Goal: Task Accomplishment & Management: Manage account settings

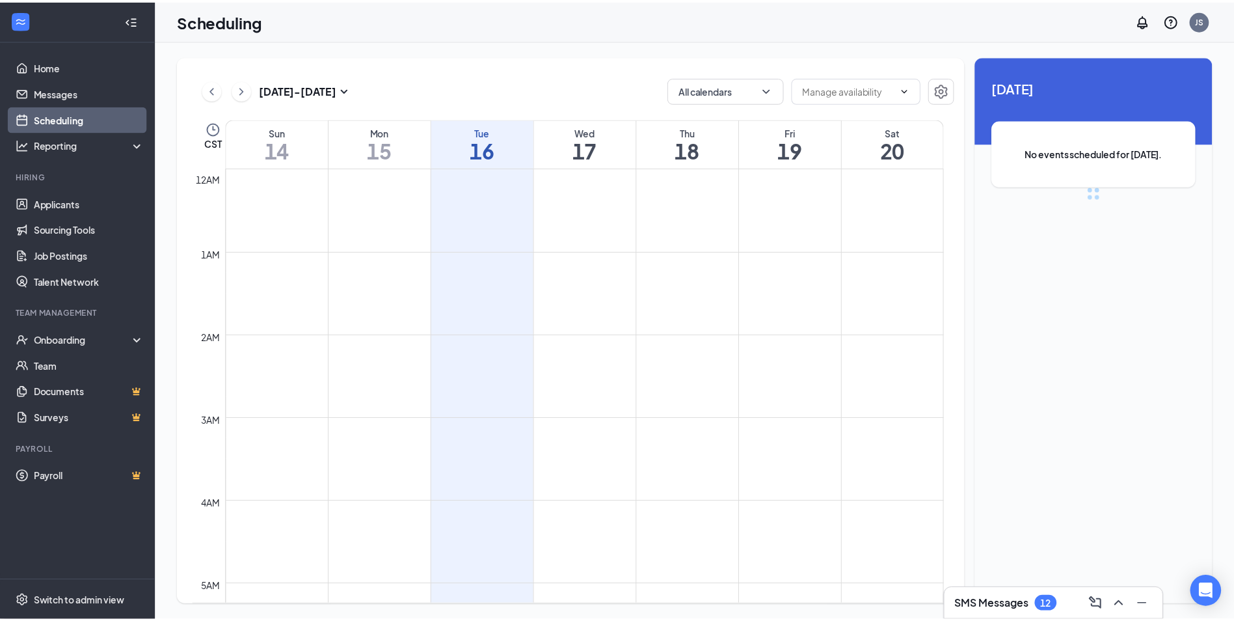
scroll to position [640, 0]
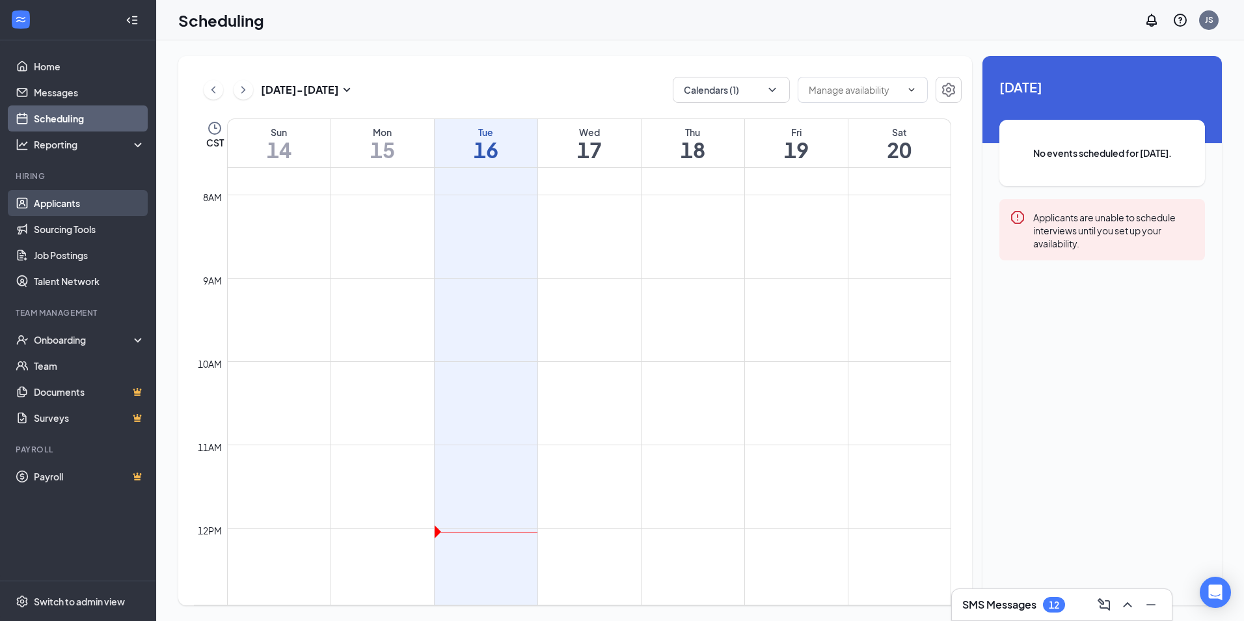
click at [61, 210] on link "Applicants" at bounding box center [89, 203] width 111 height 26
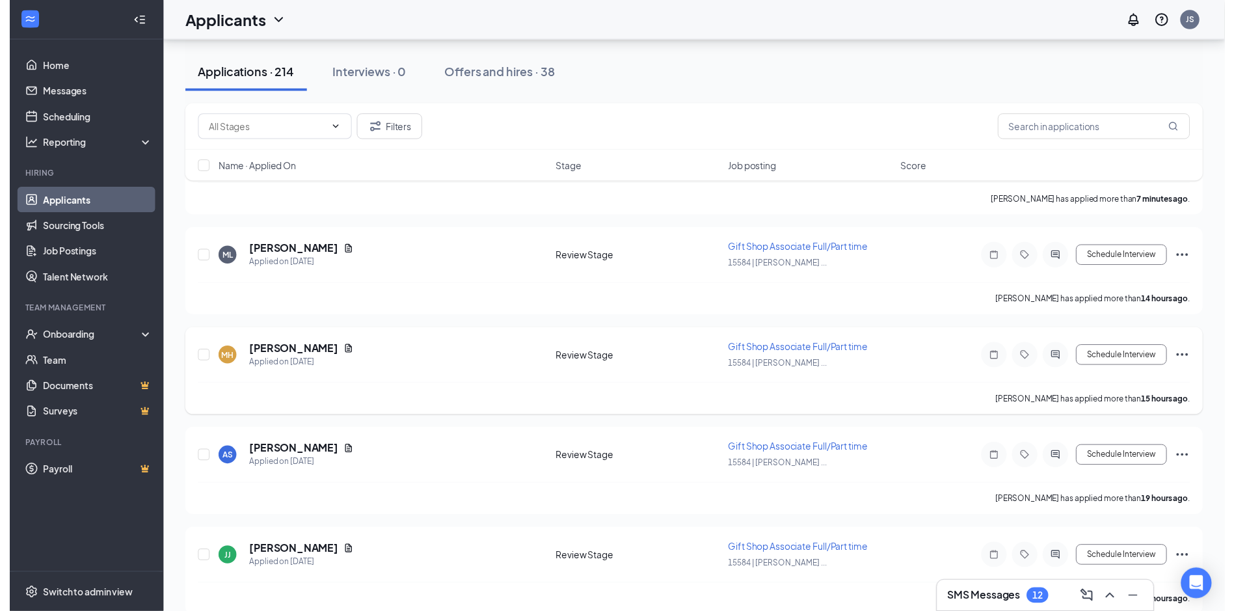
scroll to position [260, 0]
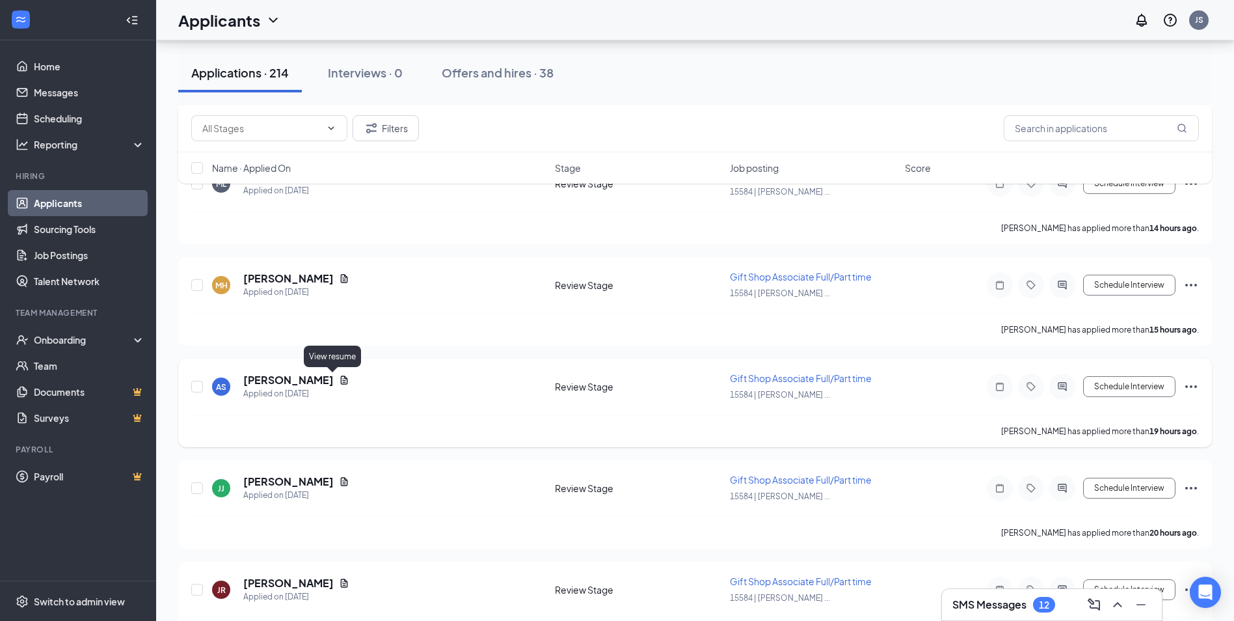
click at [339, 377] on icon "Document" at bounding box center [344, 380] width 10 height 10
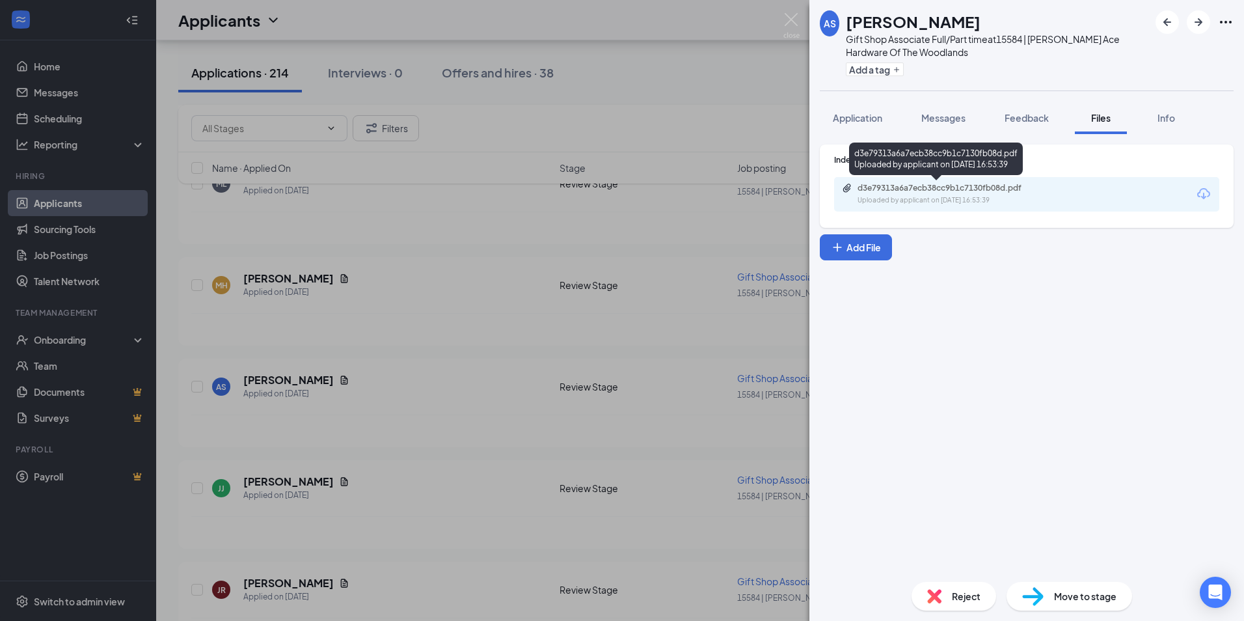
click at [954, 191] on div "d3e79313a6a7ecb38cc9b1c7130fb08d.pdf" at bounding box center [949, 188] width 182 height 10
click at [790, 17] on img at bounding box center [791, 25] width 16 height 25
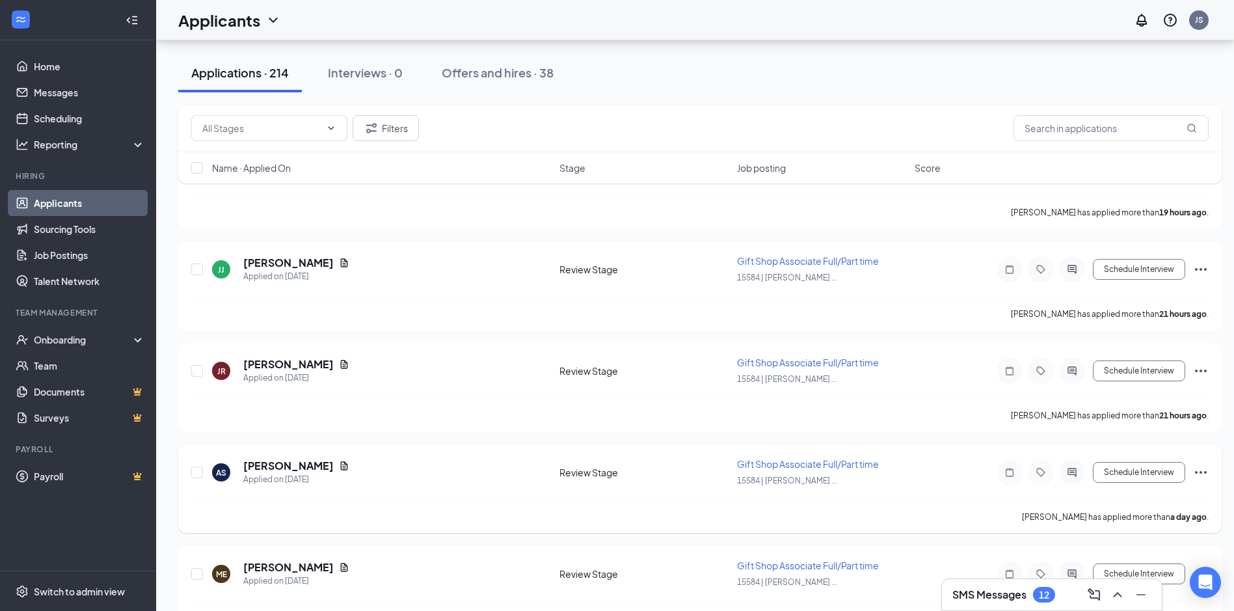
scroll to position [521, 0]
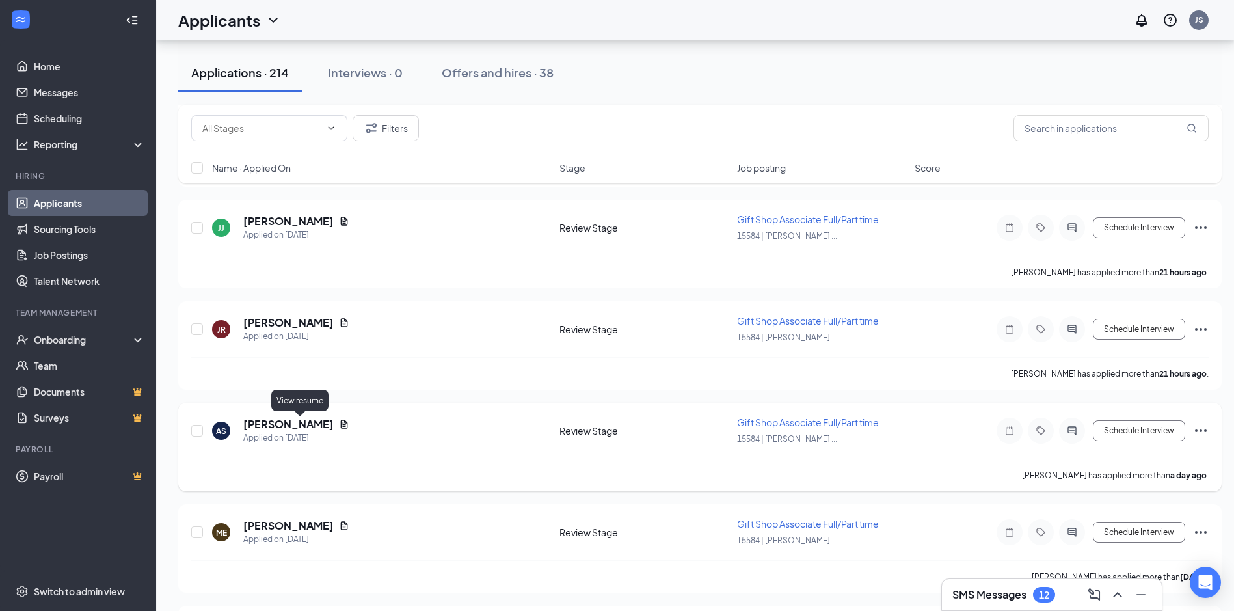
click at [341, 423] on icon "Document" at bounding box center [344, 424] width 7 height 8
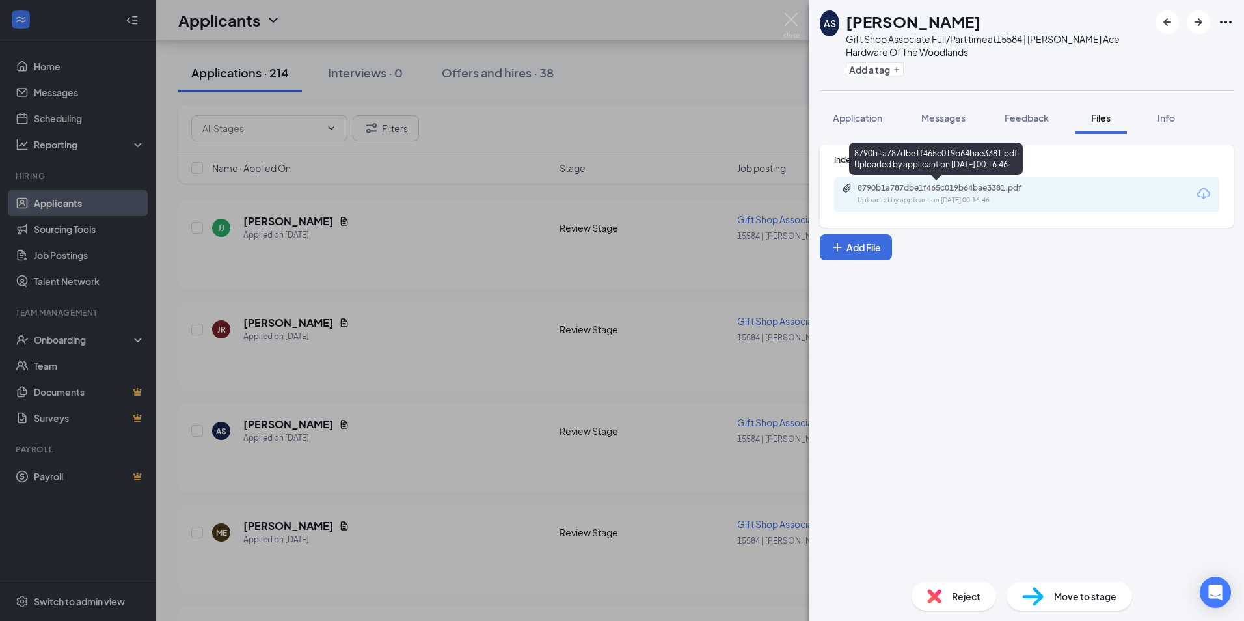
click at [1018, 189] on div "8790b1a787dbe1f465c019b64bae3381.pdf" at bounding box center [949, 188] width 182 height 10
drag, startPoint x: 790, startPoint y: 19, endPoint x: 873, endPoint y: 246, distance: 241.6
click at [790, 18] on img at bounding box center [791, 25] width 16 height 25
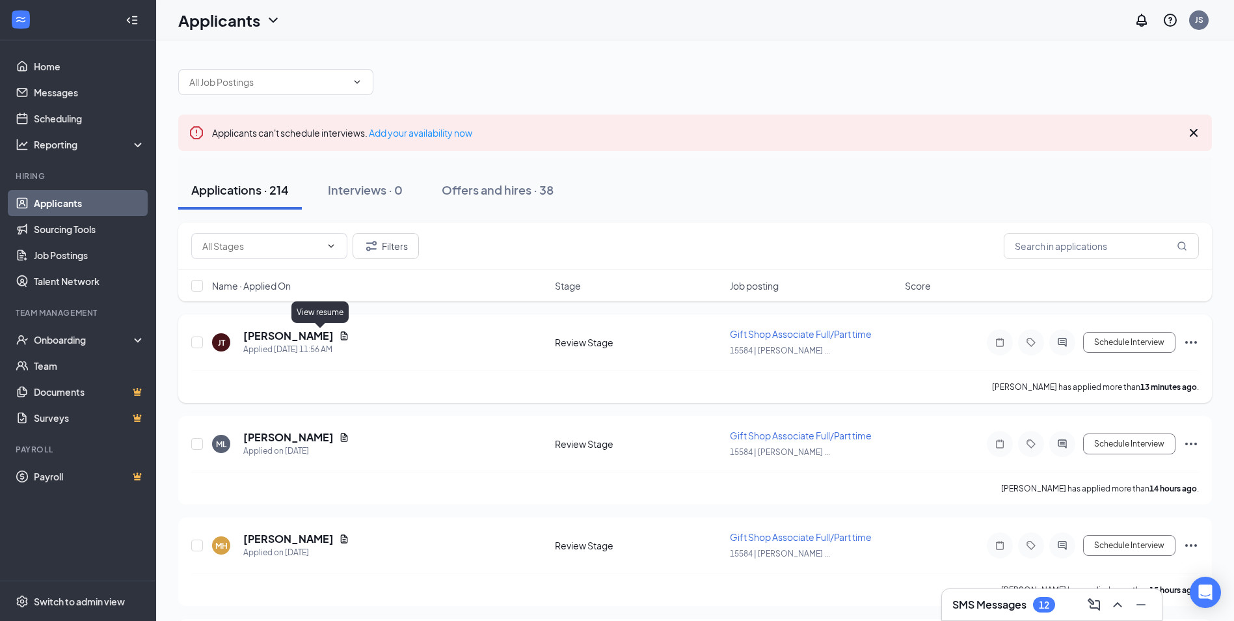
click at [339, 335] on icon "Document" at bounding box center [344, 336] width 10 height 10
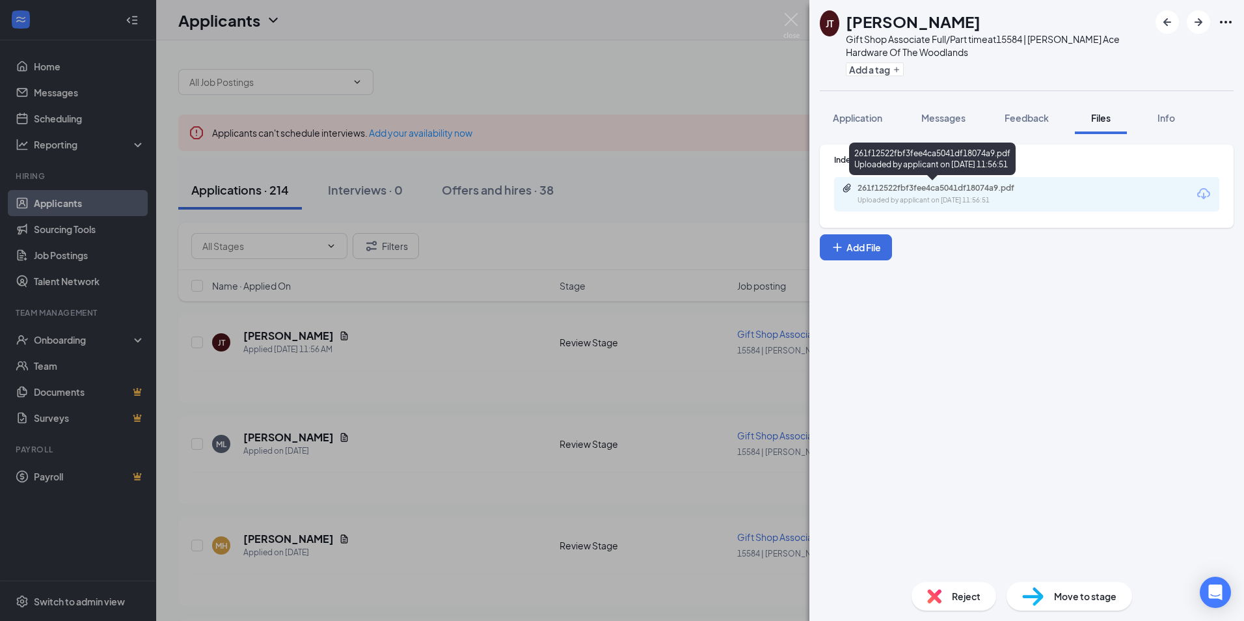
click at [994, 192] on div "261f12522fbf3fee4ca5041df18074a9.pdf" at bounding box center [949, 188] width 182 height 10
click at [795, 20] on img at bounding box center [791, 25] width 16 height 25
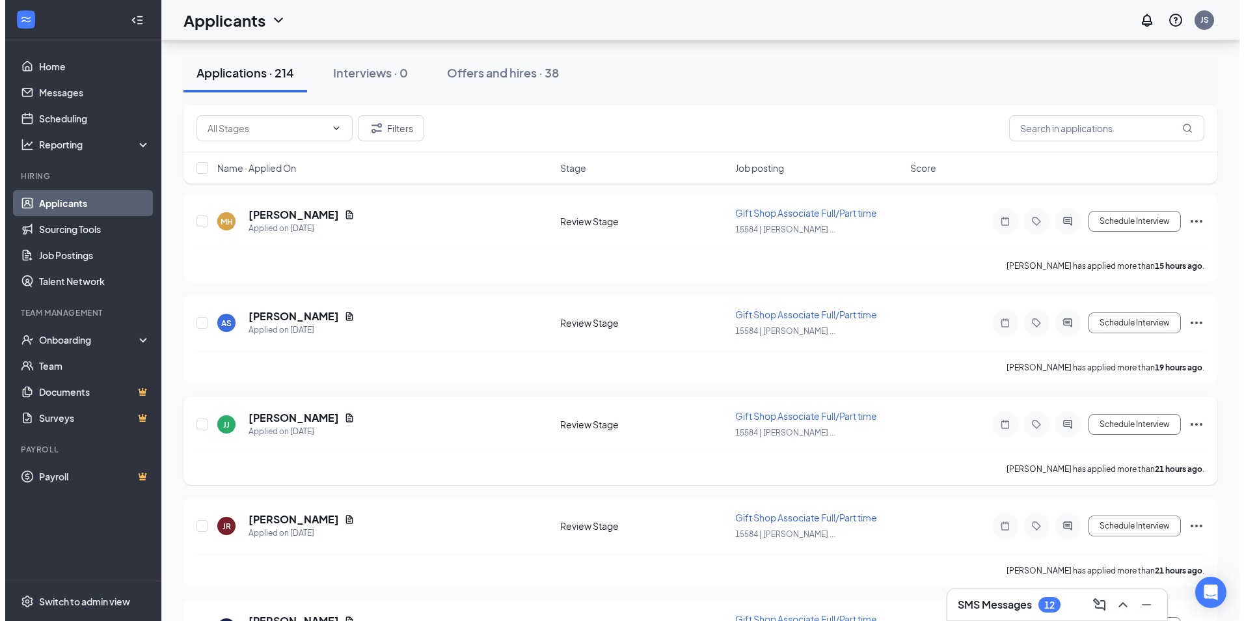
scroll to position [325, 0]
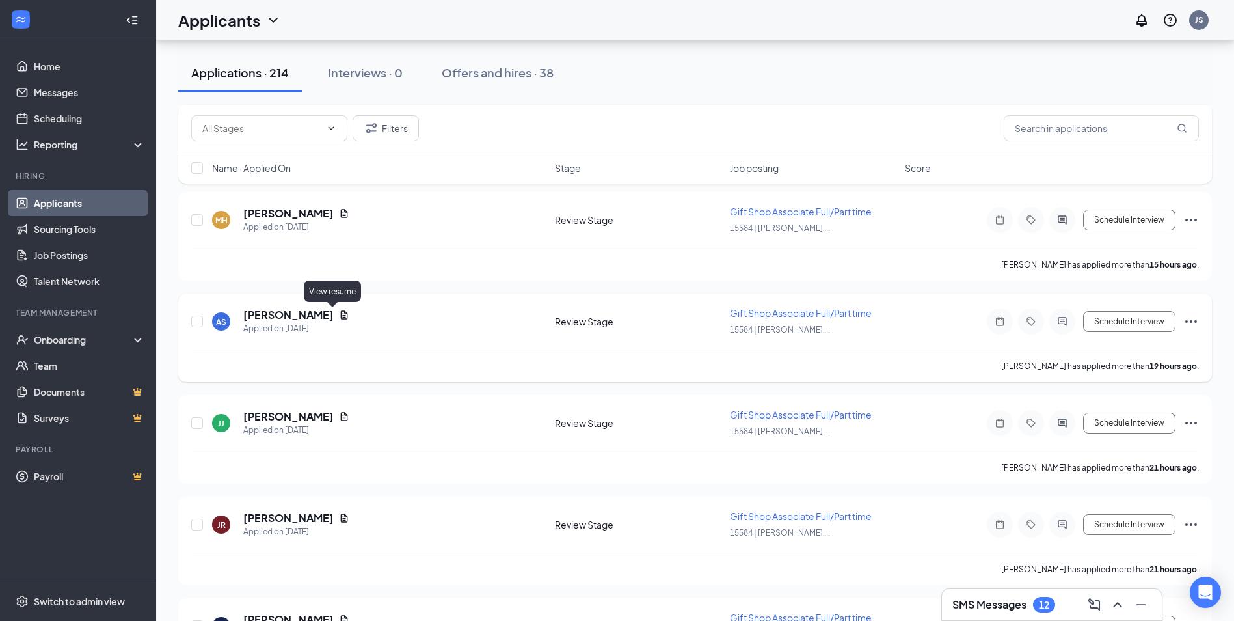
click at [341, 313] on icon "Document" at bounding box center [344, 314] width 7 height 8
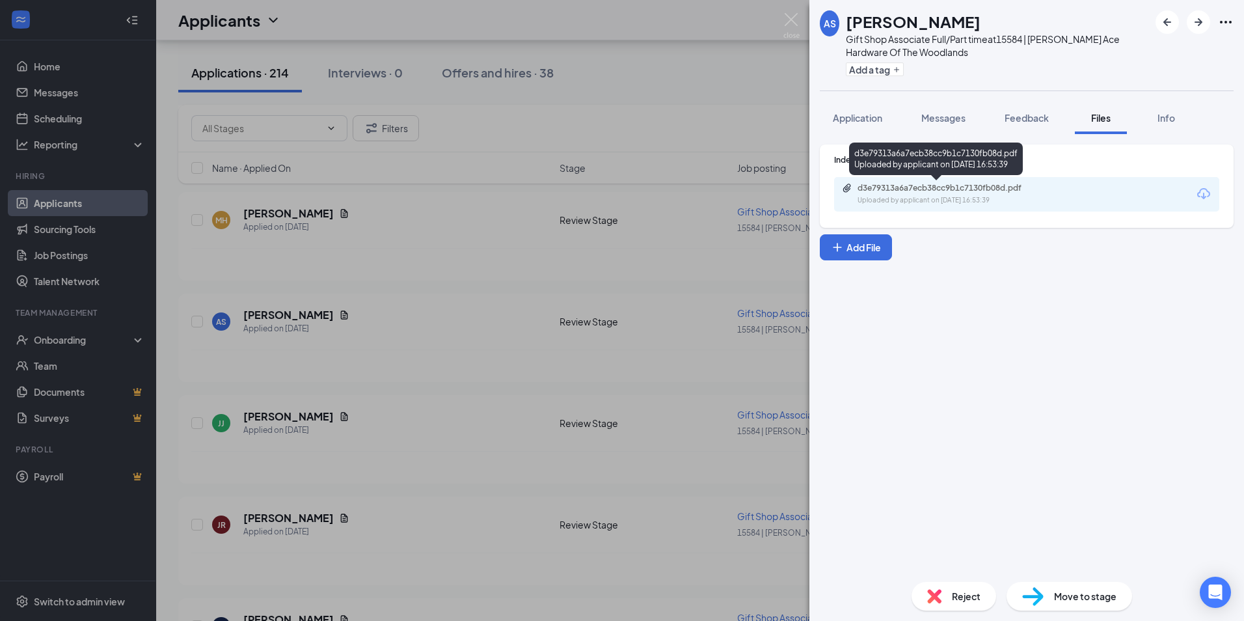
click at [943, 194] on div "d3e79313a6a7ecb38cc9b1c7130fb08d.pdf Uploaded by applicant on [DATE] 16:53:39" at bounding box center [947, 194] width 211 height 23
click at [788, 15] on img at bounding box center [791, 25] width 16 height 25
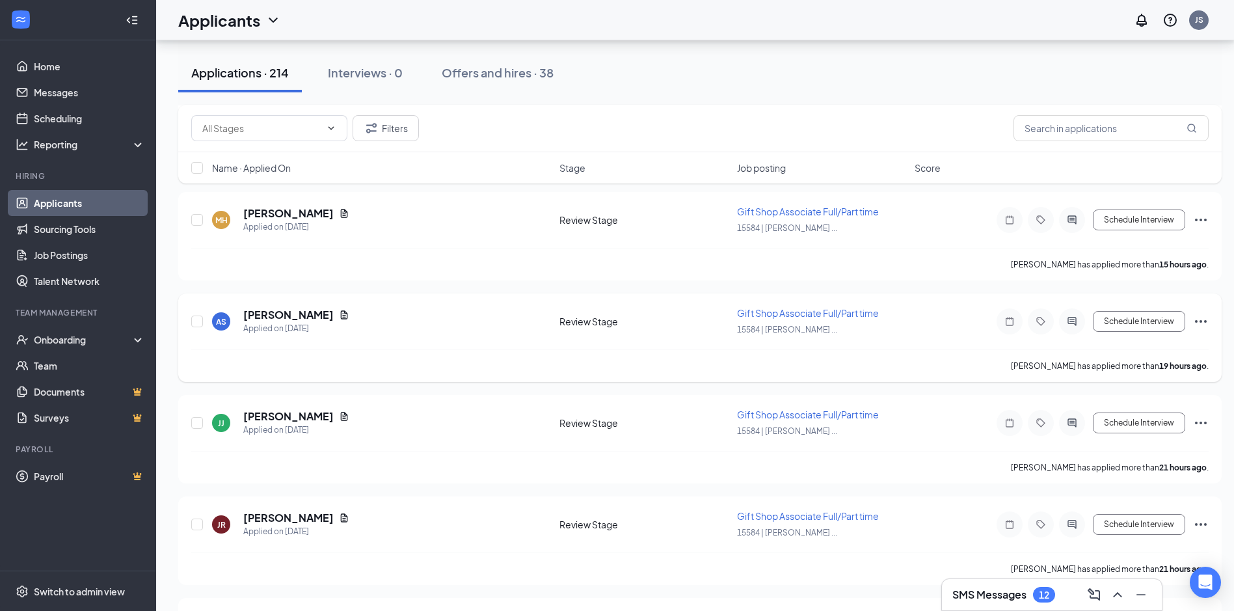
click at [1200, 319] on icon "Ellipses" at bounding box center [1201, 322] width 16 height 16
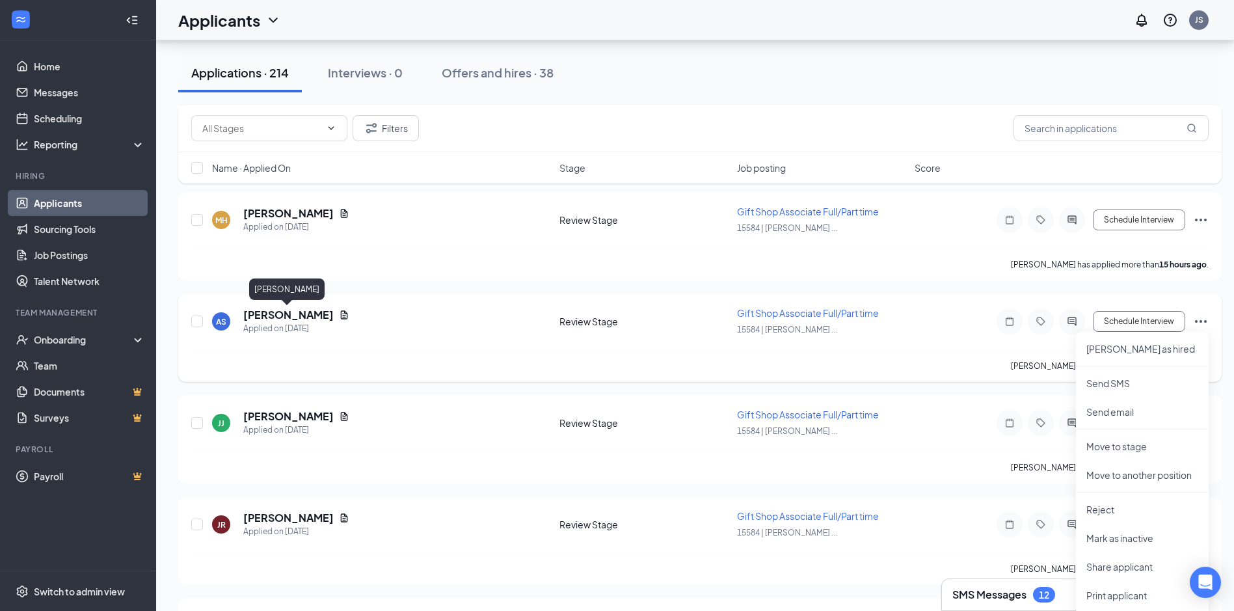
click at [257, 317] on h5 "[PERSON_NAME]" at bounding box center [288, 315] width 90 height 14
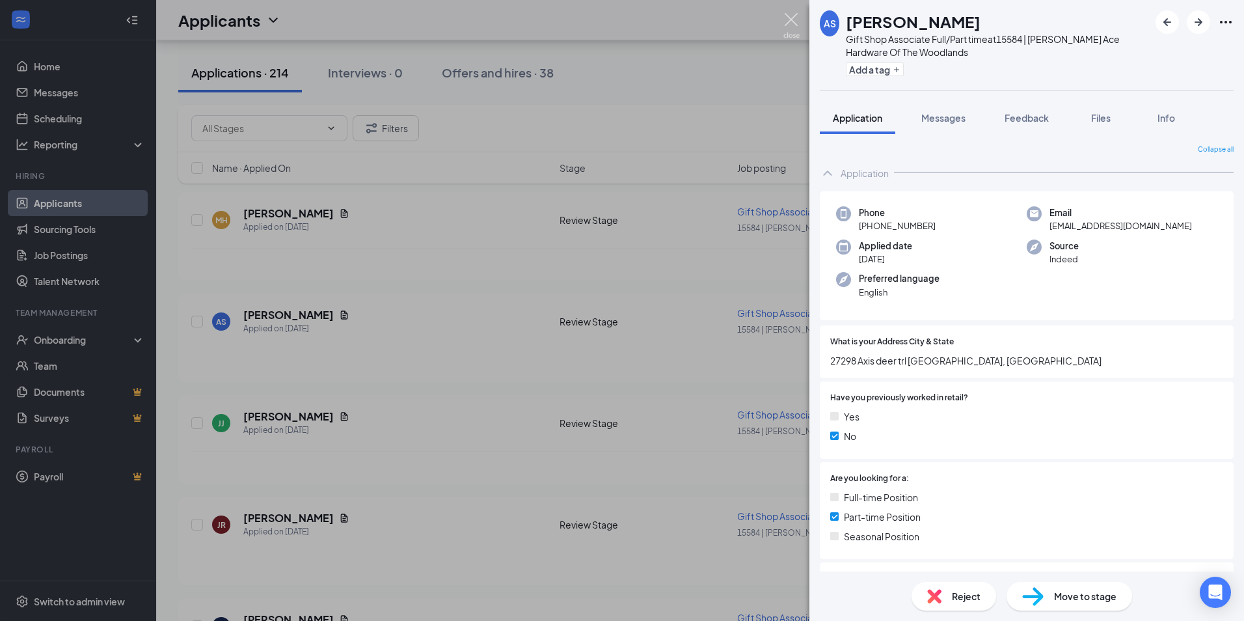
click at [791, 16] on img at bounding box center [791, 25] width 16 height 25
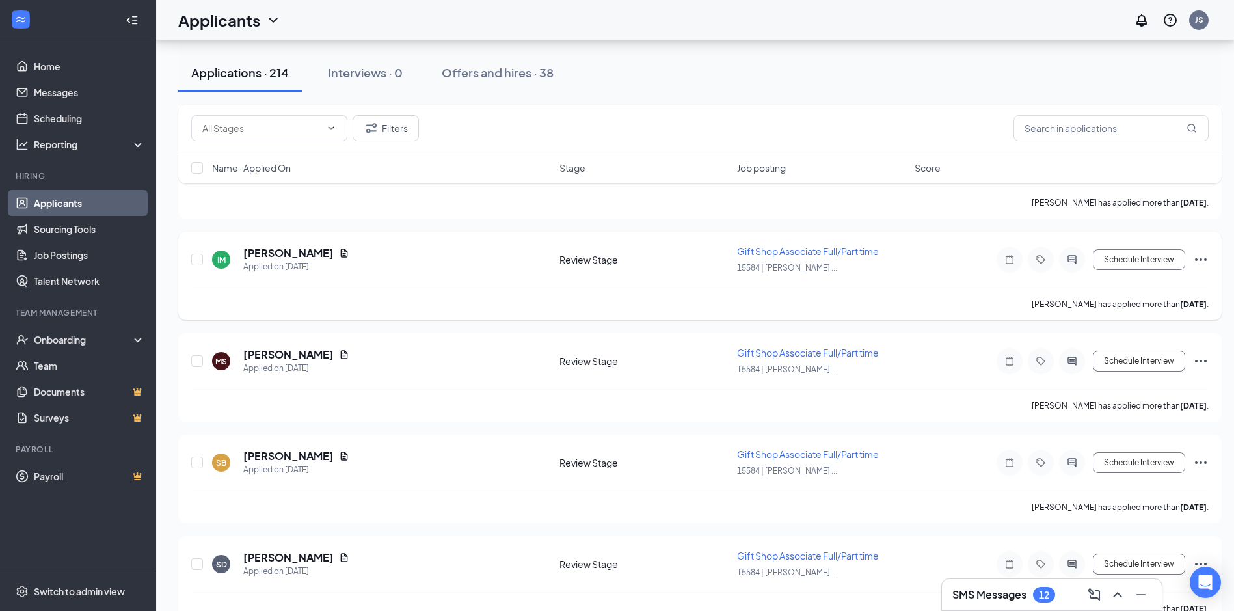
scroll to position [1301, 0]
click at [339, 351] on icon "Document" at bounding box center [344, 354] width 10 height 10
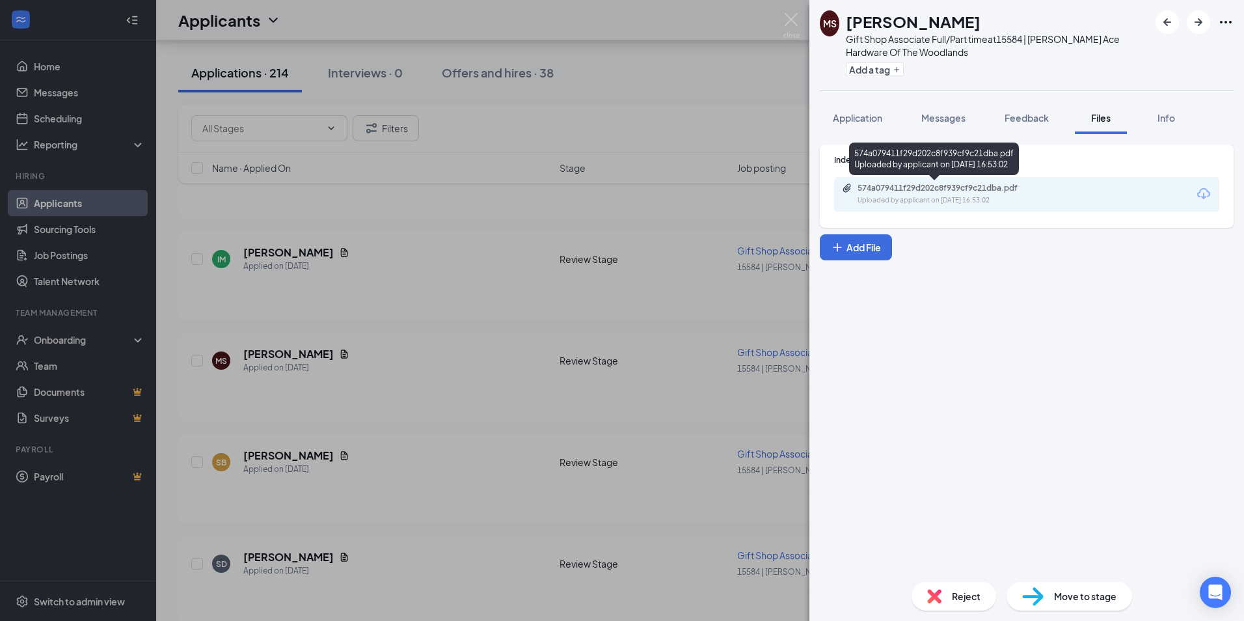
click at [917, 187] on div "574a079411f29d202c8f939cf9c21dba.pdf" at bounding box center [949, 188] width 182 height 10
click at [904, 189] on div "574a079411f29d202c8f939cf9c21dba.pdf" at bounding box center [949, 188] width 182 height 10
click at [792, 19] on img at bounding box center [791, 25] width 16 height 25
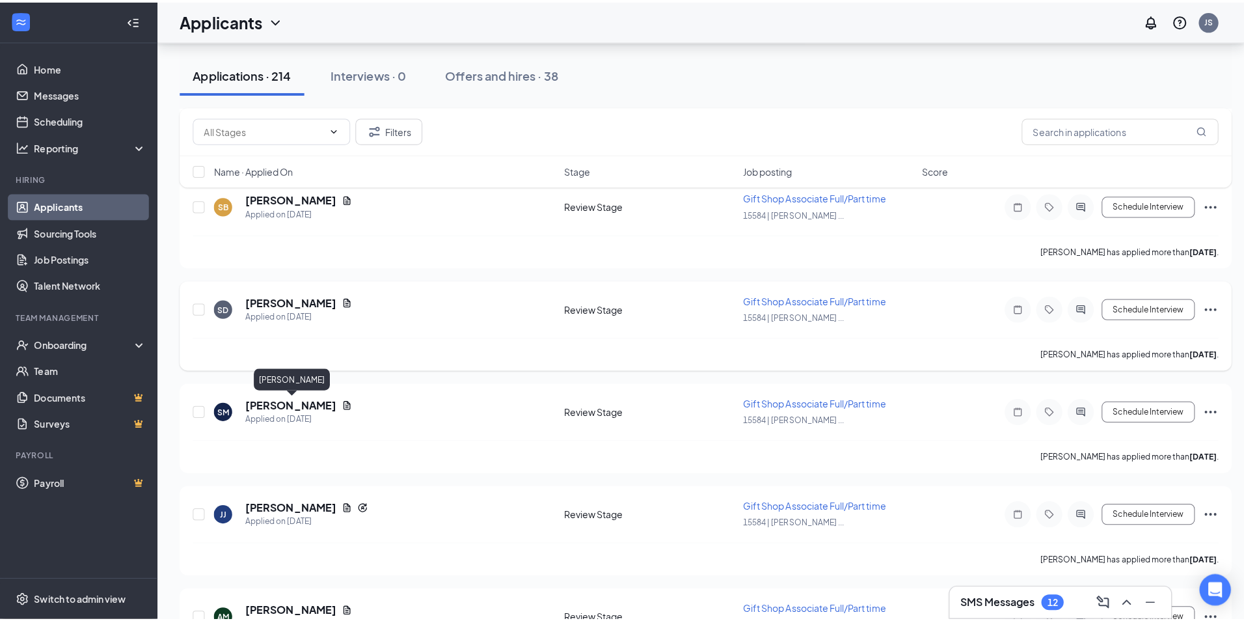
scroll to position [1562, 0]
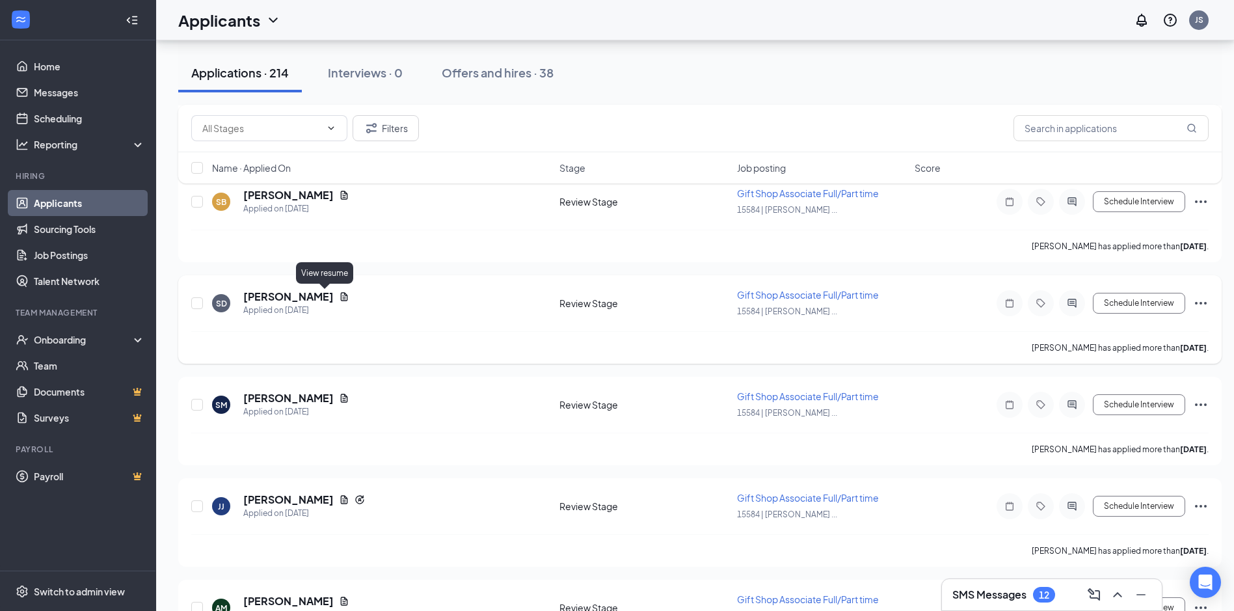
click at [341, 293] on icon "Document" at bounding box center [344, 296] width 7 height 8
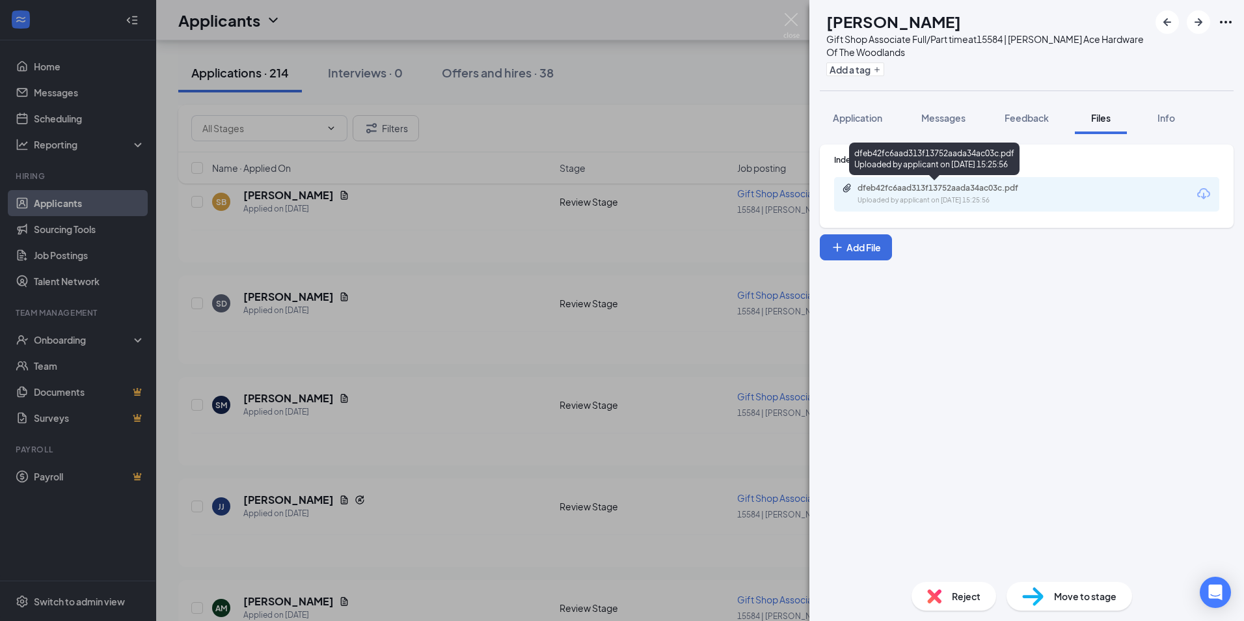
click at [891, 189] on div "dfeb42fc6aad313f13752aada34ac03c.pdf" at bounding box center [949, 188] width 182 height 10
click at [790, 20] on img at bounding box center [791, 25] width 16 height 25
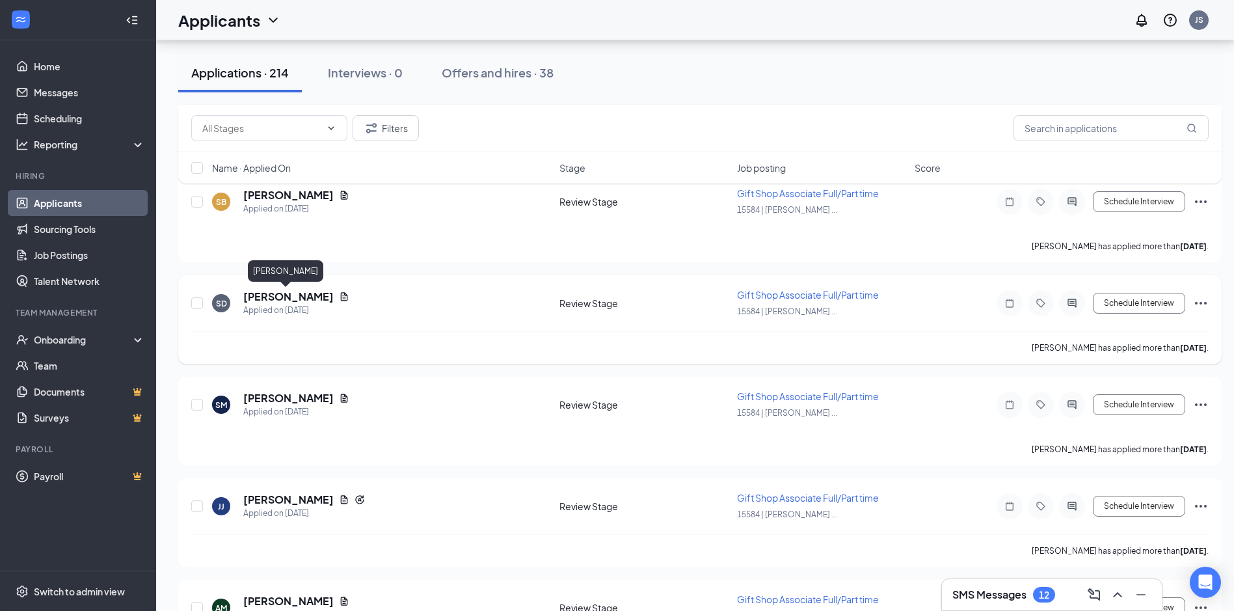
click at [300, 296] on h5 "[PERSON_NAME]" at bounding box center [288, 297] width 90 height 14
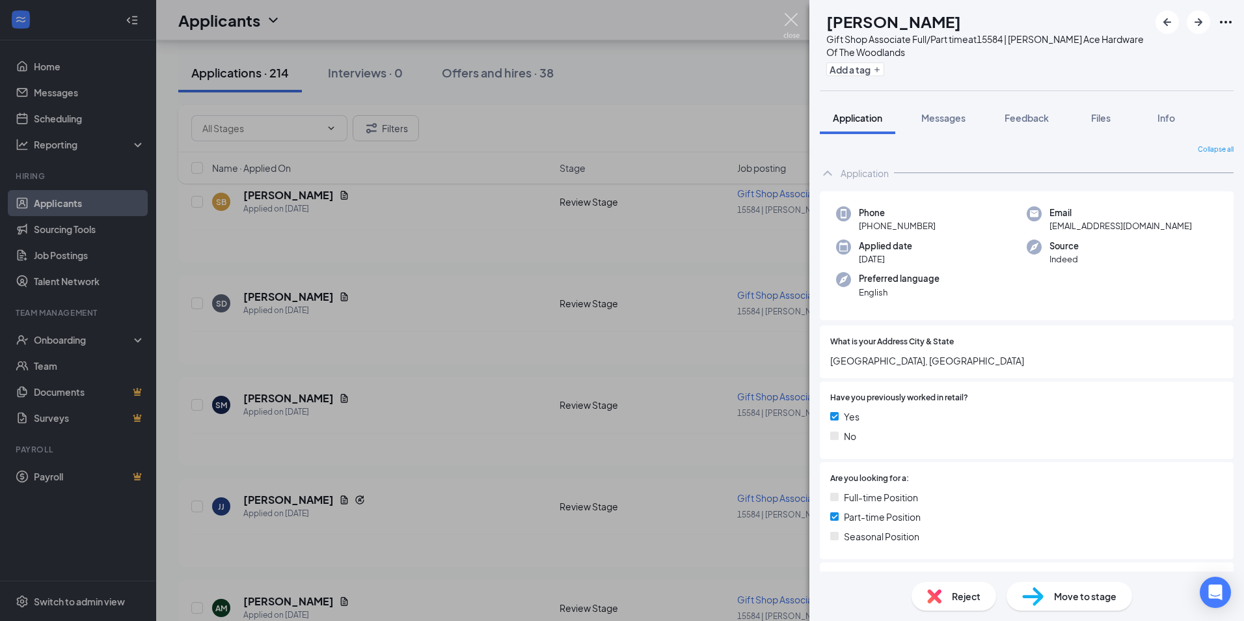
click at [791, 14] on img at bounding box center [791, 25] width 16 height 25
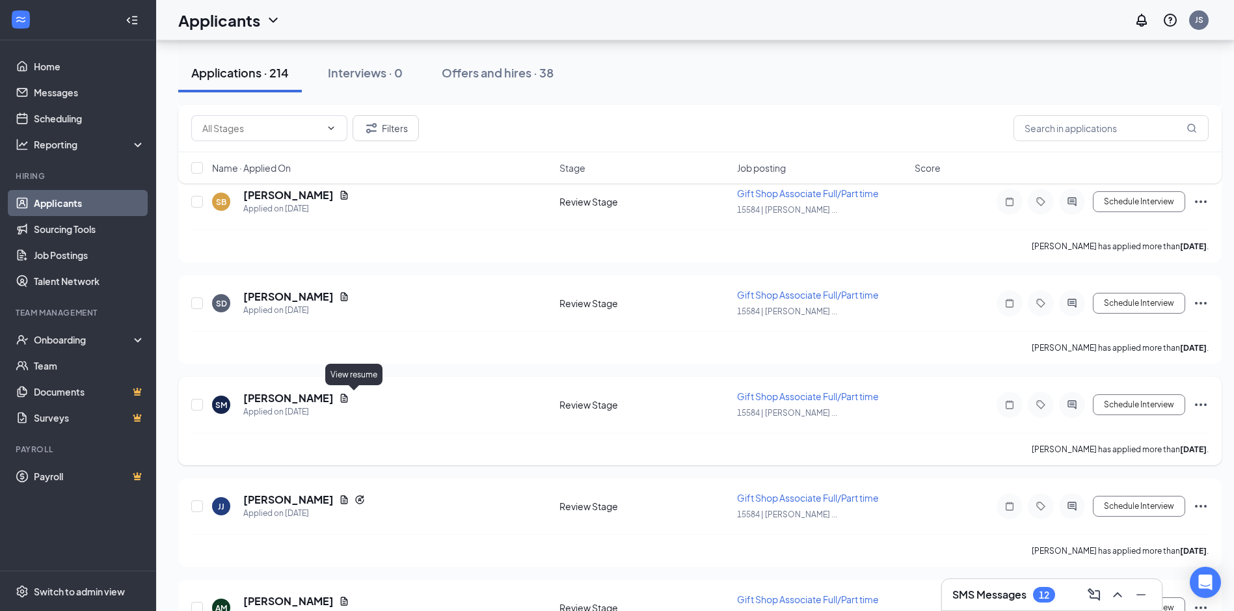
click at [348, 397] on icon "Document" at bounding box center [344, 398] width 7 height 8
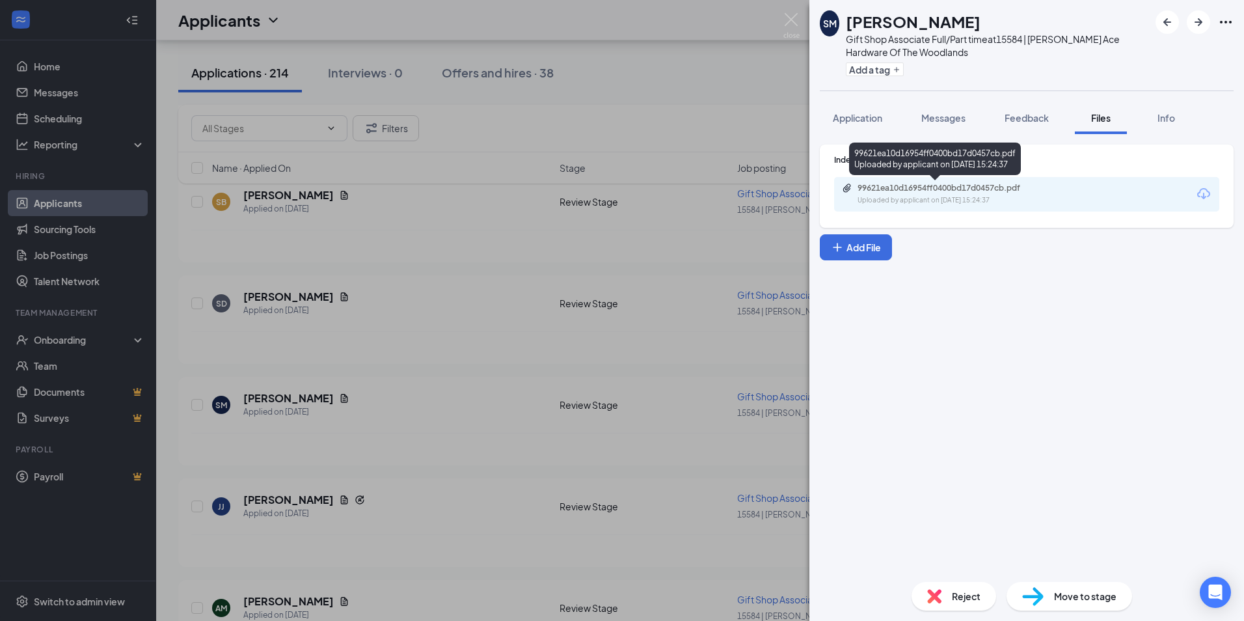
click at [994, 192] on div "99621ea10d16954ff0400bd17d0457cb.pdf" at bounding box center [949, 188] width 182 height 10
drag, startPoint x: 791, startPoint y: 14, endPoint x: 761, endPoint y: 65, distance: 58.9
click at [792, 14] on img at bounding box center [791, 25] width 16 height 25
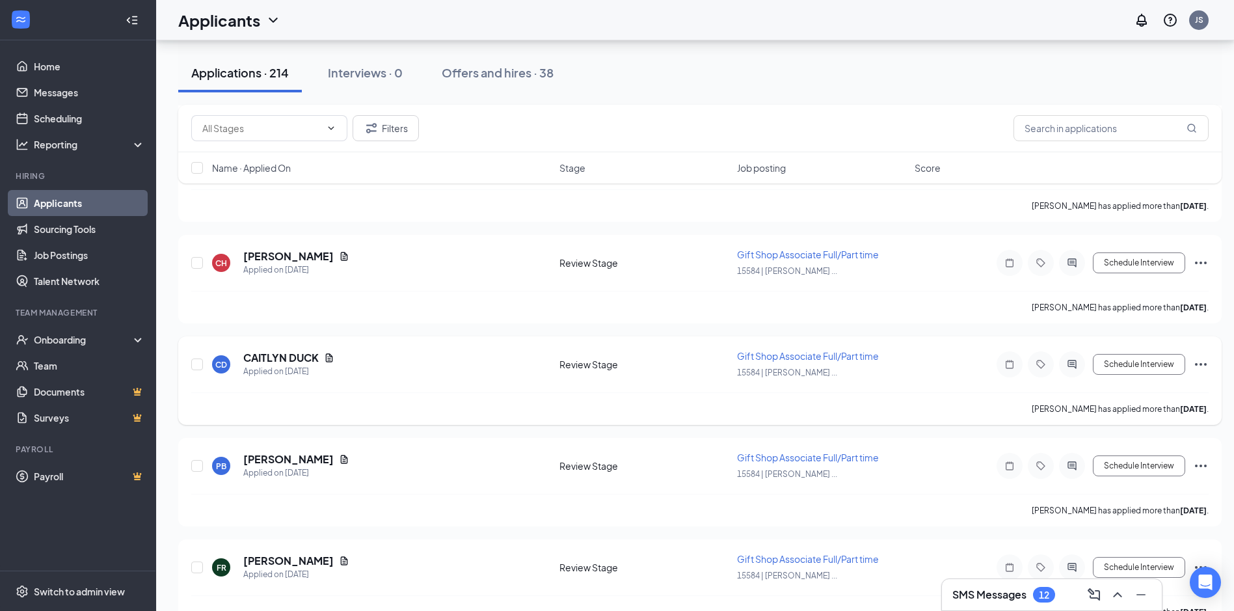
scroll to position [2212, 0]
click at [329, 355] on icon "Document" at bounding box center [329, 356] width 7 height 8
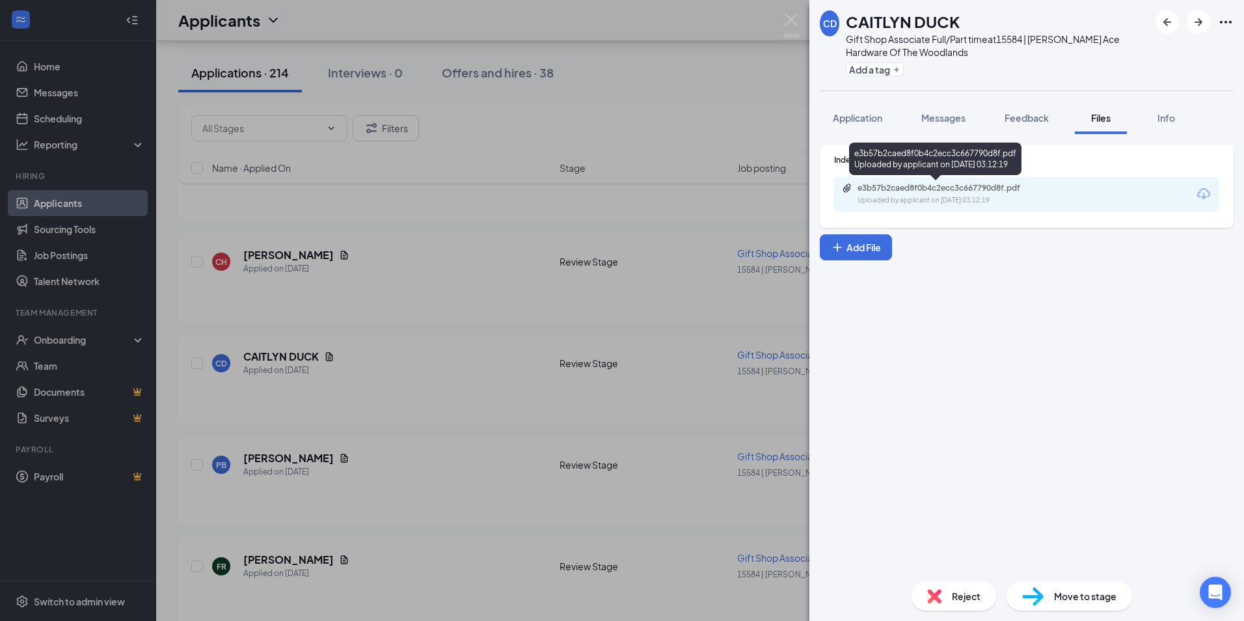
click at [921, 187] on div "e3b57b2caed8f0b4c2ecc3c667790d8f.pdf" at bounding box center [949, 188] width 182 height 10
click at [794, 17] on img at bounding box center [791, 25] width 16 height 25
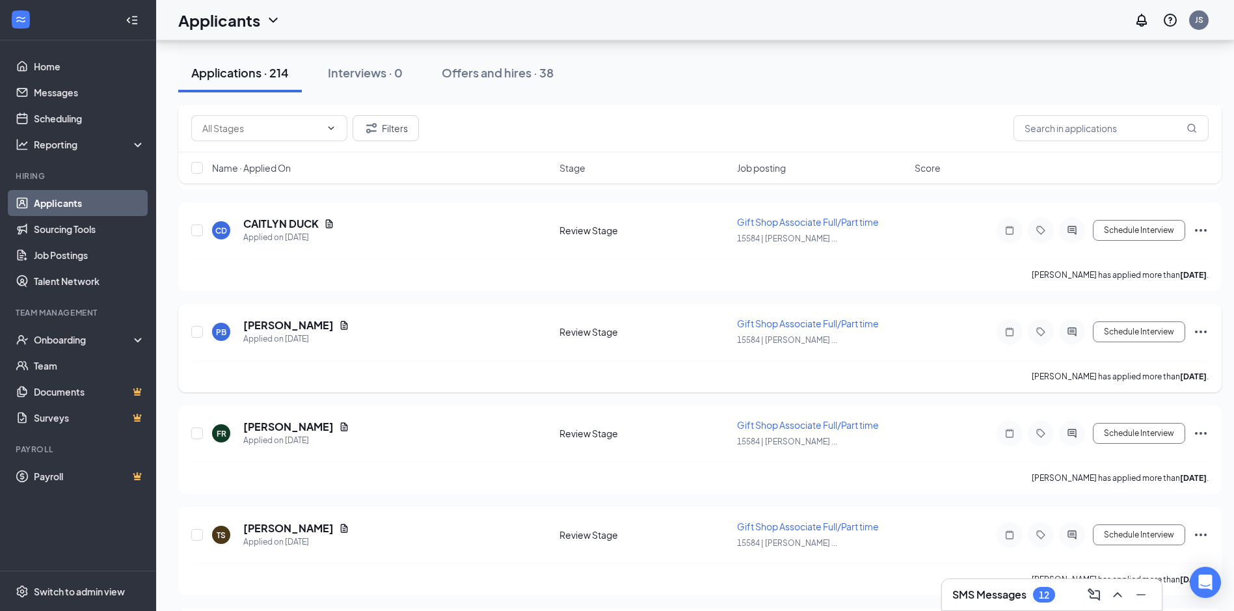
scroll to position [2407, 0]
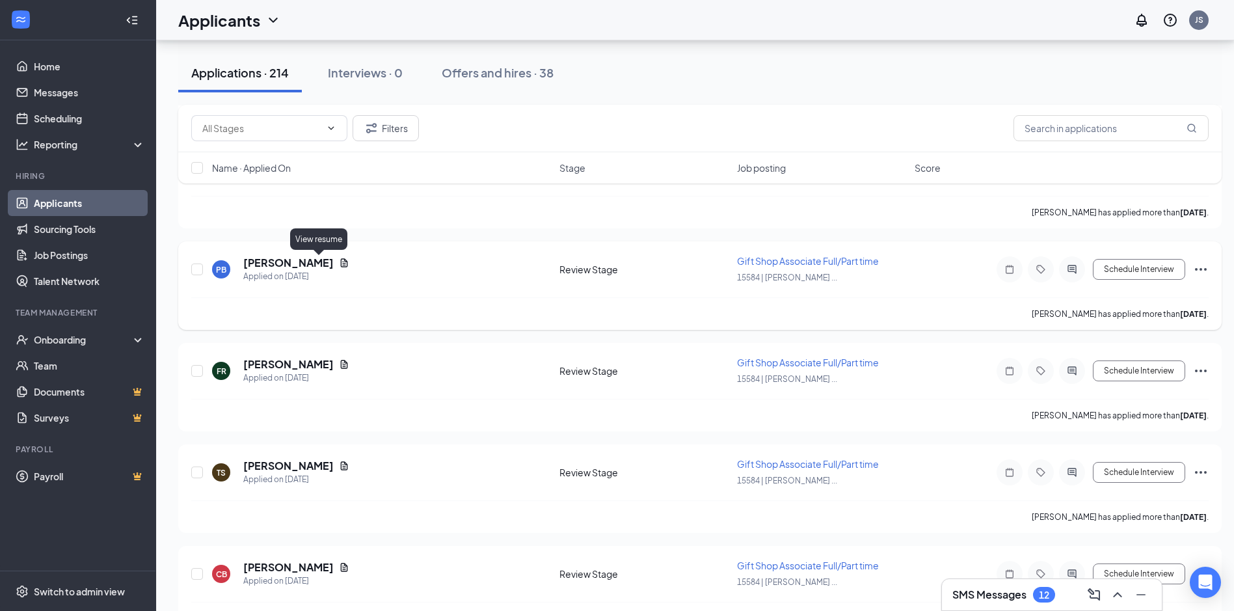
click at [339, 262] on icon "Document" at bounding box center [344, 263] width 10 height 10
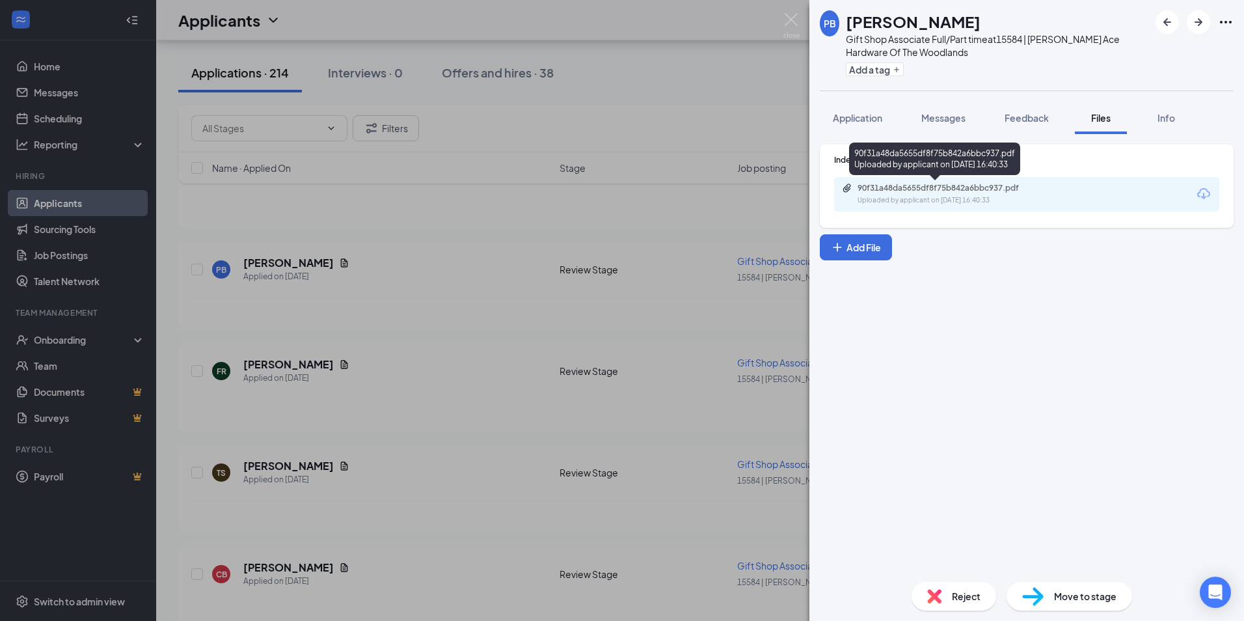
click at [998, 195] on div "90f31a48da5655df8f75b842a6bbc937.pdf Uploaded by applicant on [DATE] 16:40:33" at bounding box center [947, 194] width 211 height 23
click at [792, 15] on img at bounding box center [791, 25] width 16 height 25
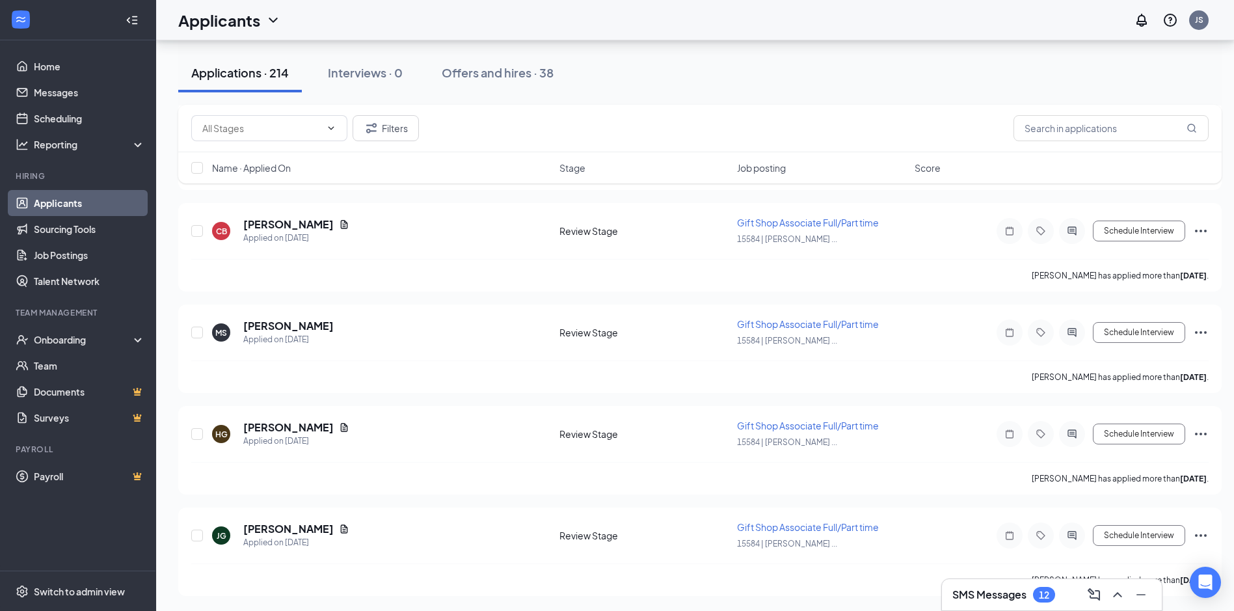
scroll to position [2751, 0]
click at [341, 528] on icon "Document" at bounding box center [344, 528] width 7 height 8
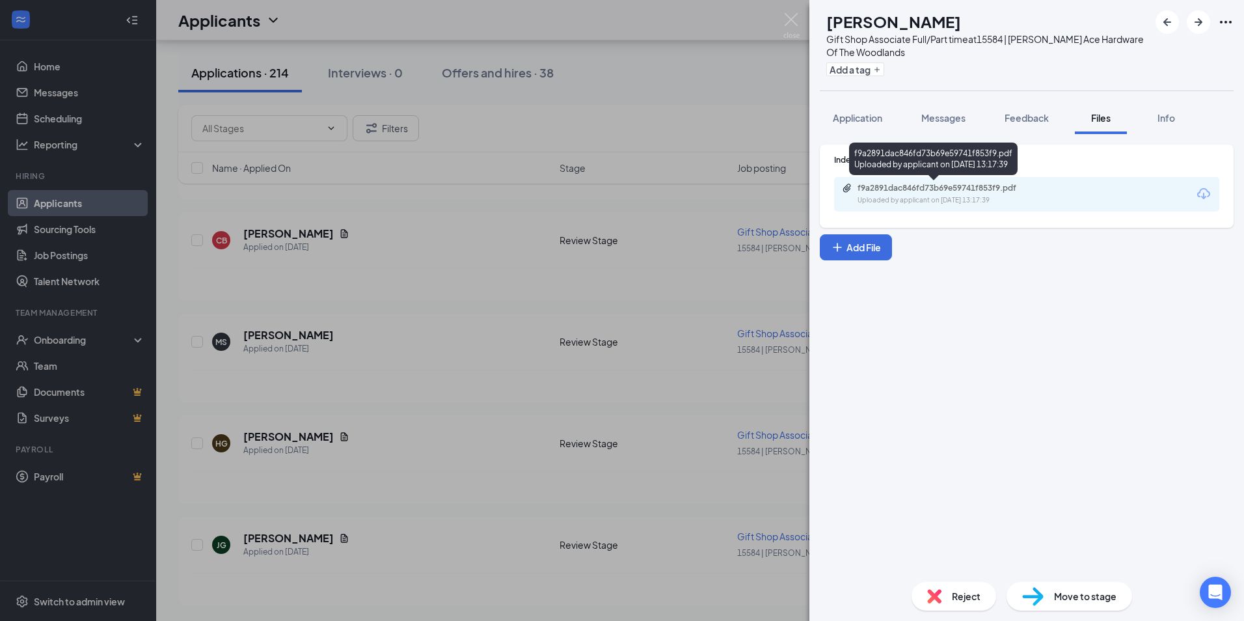
click at [927, 193] on div "f9a2891dac846fd73b69e59741f853f9.pdf Uploaded by applicant on [DATE] 13:17:39" at bounding box center [947, 194] width 211 height 23
click at [789, 18] on img at bounding box center [791, 25] width 16 height 25
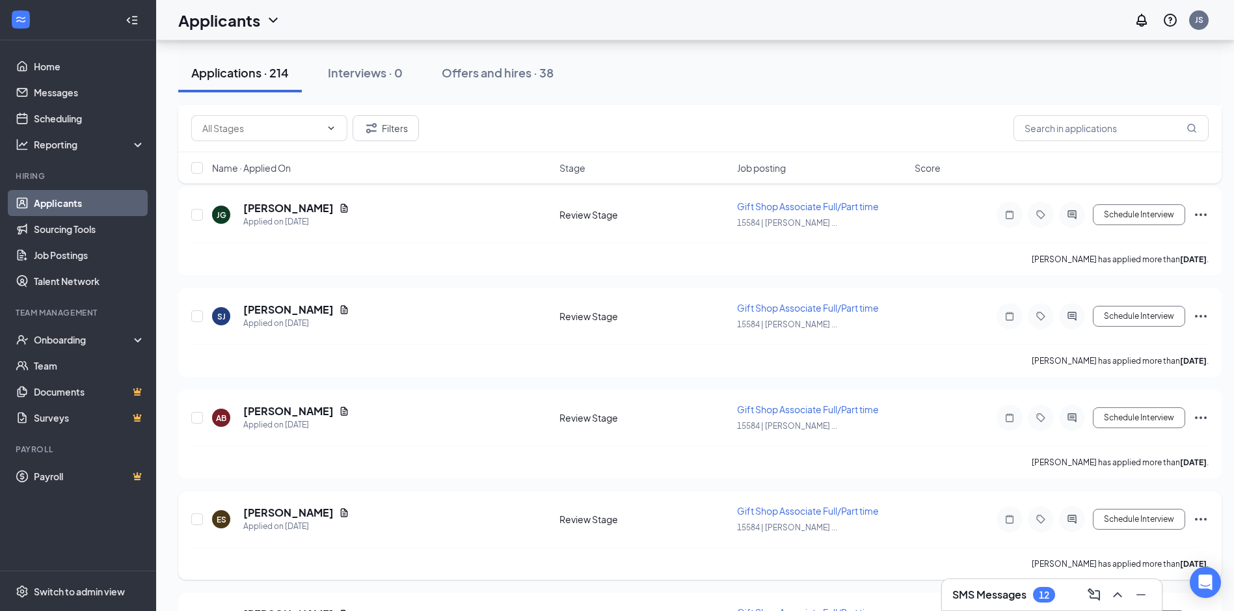
scroll to position [3076, 0]
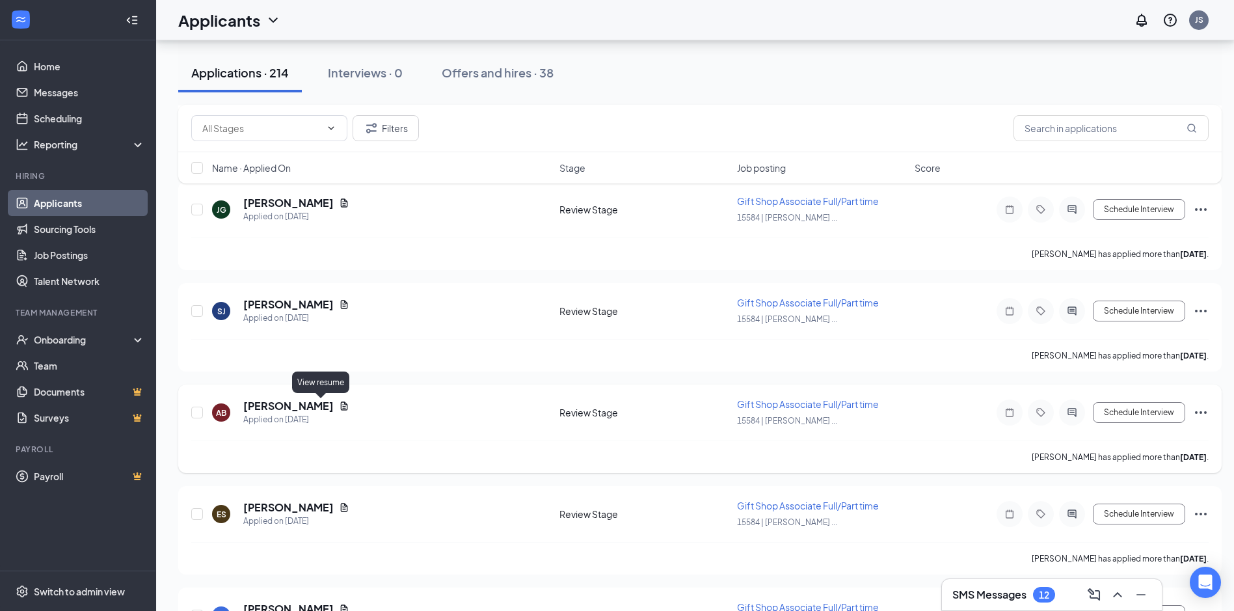
click at [339, 404] on icon "Document" at bounding box center [344, 406] width 10 height 10
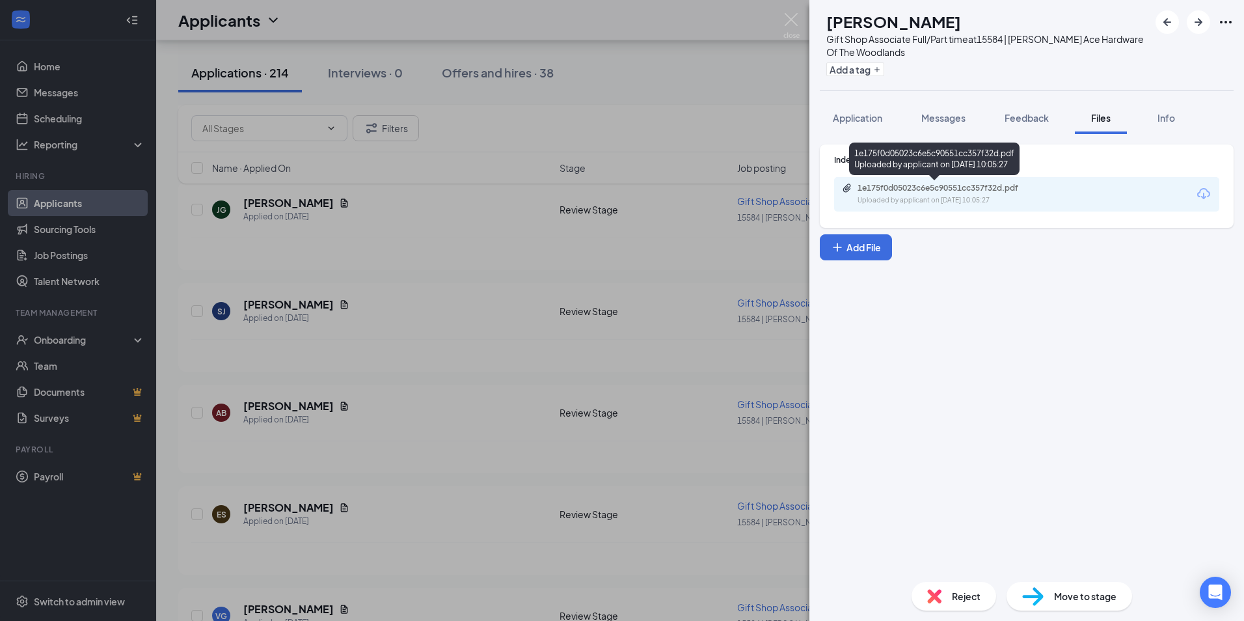
click at [1001, 191] on div "1e175f0d05023c6e5c90551cc357f32d.pdf" at bounding box center [949, 188] width 182 height 10
click at [791, 23] on img at bounding box center [791, 25] width 16 height 25
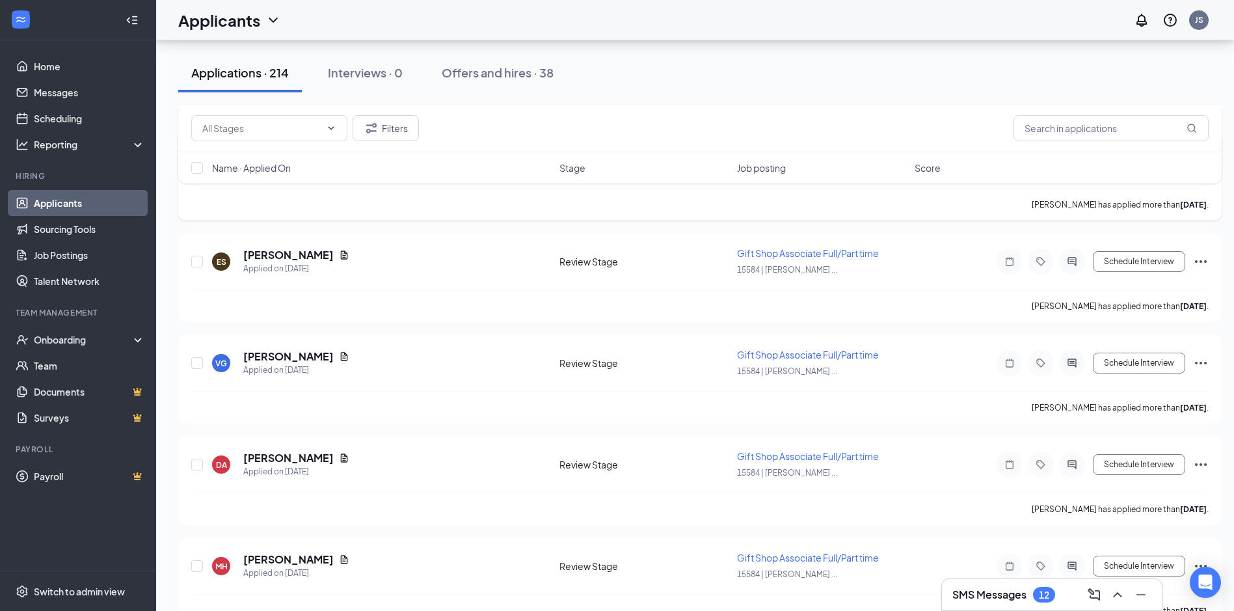
scroll to position [3336, 0]
